Goal: Task Accomplishment & Management: Use online tool/utility

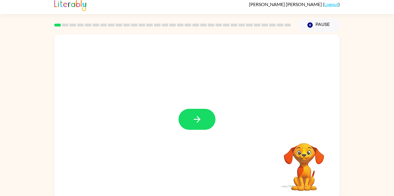
scroll to position [6, 0]
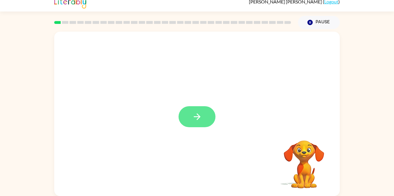
click at [192, 118] on icon "button" at bounding box center [197, 117] width 10 height 10
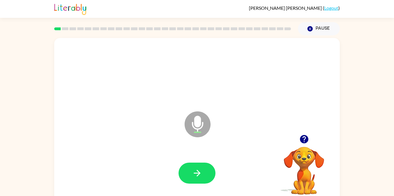
scroll to position [1, 0]
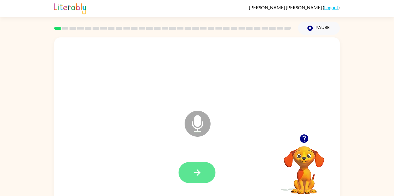
click at [200, 175] on icon "button" at bounding box center [197, 173] width 10 height 10
click at [204, 179] on button "button" at bounding box center [196, 172] width 37 height 21
click at [197, 165] on button "button" at bounding box center [196, 172] width 37 height 21
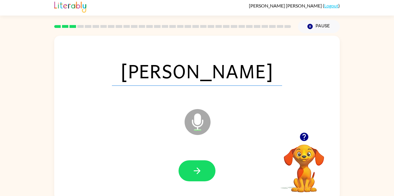
scroll to position [1, 0]
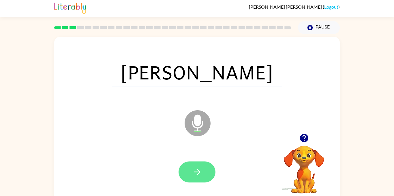
click at [198, 171] on icon "button" at bounding box center [197, 172] width 10 height 10
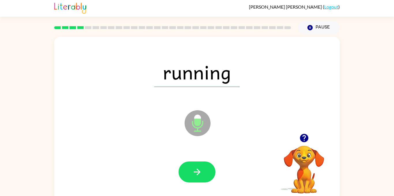
click at [180, 181] on div at bounding box center [196, 172] width 37 height 21
click at [184, 177] on button "button" at bounding box center [196, 172] width 37 height 21
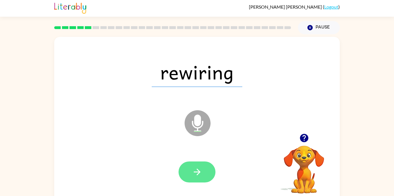
click at [203, 176] on button "button" at bounding box center [196, 172] width 37 height 21
click at [206, 170] on button "button" at bounding box center [196, 172] width 37 height 21
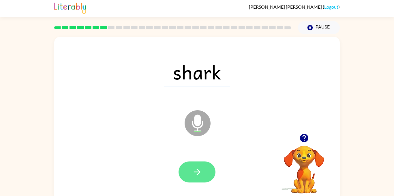
click at [203, 172] on button "button" at bounding box center [196, 172] width 37 height 21
click at [185, 170] on button "button" at bounding box center [196, 172] width 37 height 21
click at [192, 178] on button "button" at bounding box center [196, 172] width 37 height 21
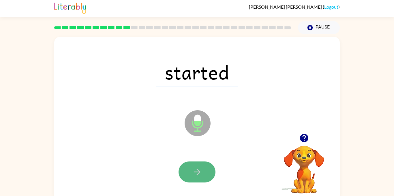
click at [201, 176] on icon "button" at bounding box center [197, 172] width 10 height 10
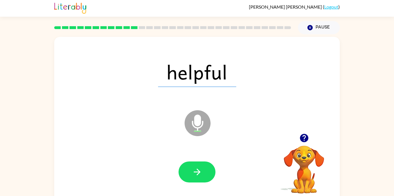
click at [201, 176] on icon "button" at bounding box center [197, 172] width 10 height 10
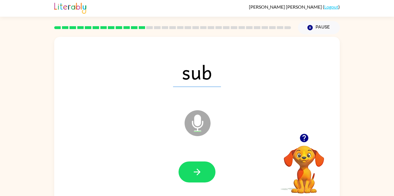
click at [201, 176] on icon "button" at bounding box center [197, 172] width 10 height 10
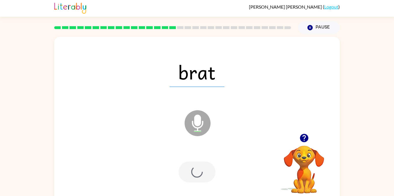
click at [201, 176] on div at bounding box center [196, 172] width 37 height 21
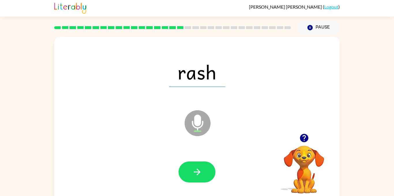
click at [201, 176] on icon "button" at bounding box center [197, 172] width 10 height 10
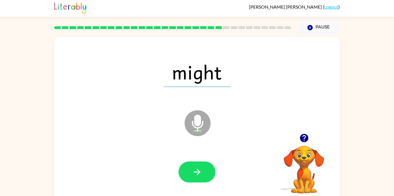
click at [201, 176] on icon "button" at bounding box center [197, 172] width 10 height 10
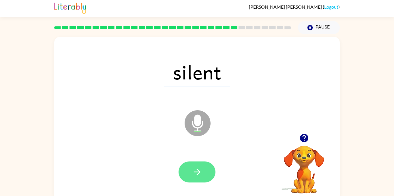
click at [202, 172] on button "button" at bounding box center [196, 172] width 37 height 21
click at [193, 166] on button "button" at bounding box center [196, 172] width 37 height 21
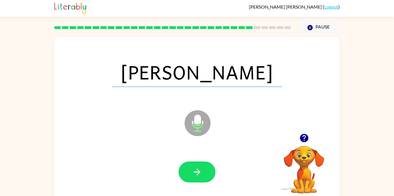
click at [193, 166] on button "button" at bounding box center [196, 172] width 37 height 21
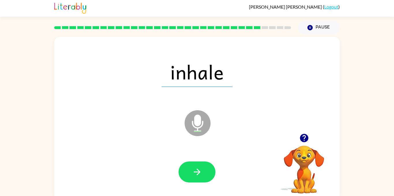
click at [193, 166] on button "button" at bounding box center [196, 172] width 37 height 21
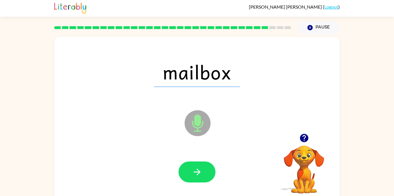
click at [193, 166] on button "button" at bounding box center [196, 172] width 37 height 21
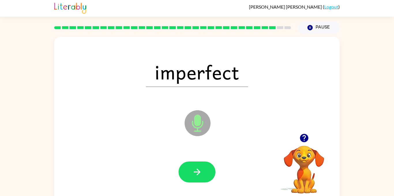
click at [193, 166] on button "button" at bounding box center [196, 172] width 37 height 21
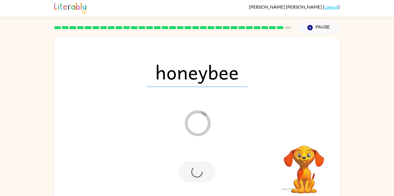
scroll to position [0, 0]
